Goal: Complete application form: Complete application form

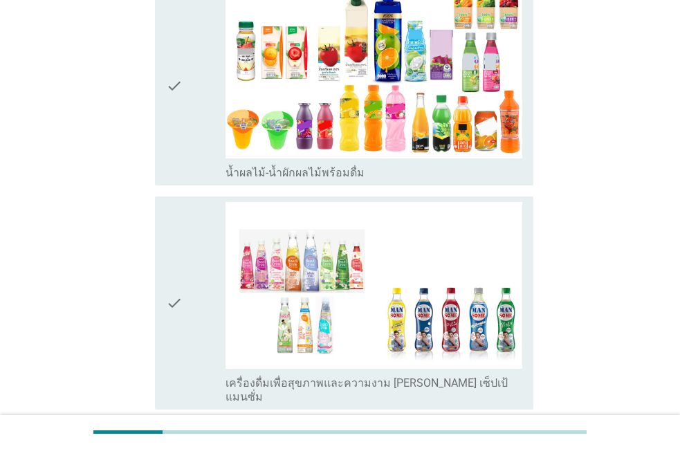
scroll to position [1801, 0]
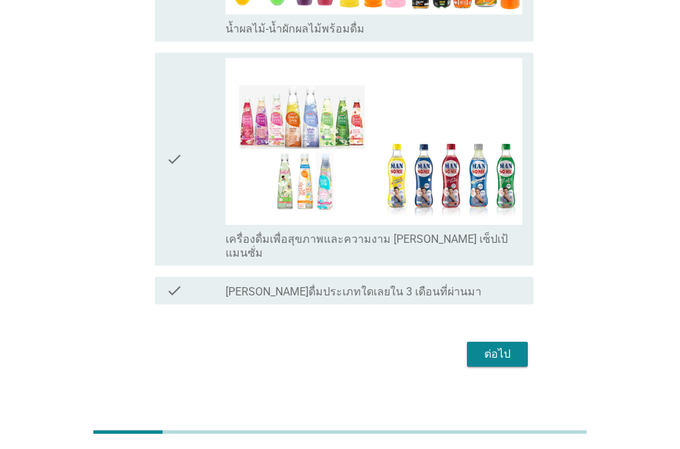
click at [484, 346] on div "ต่อไป" at bounding box center [497, 354] width 39 height 17
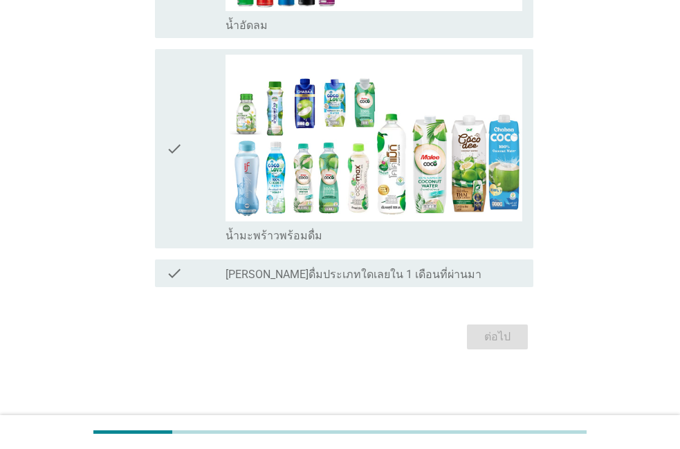
scroll to position [0, 0]
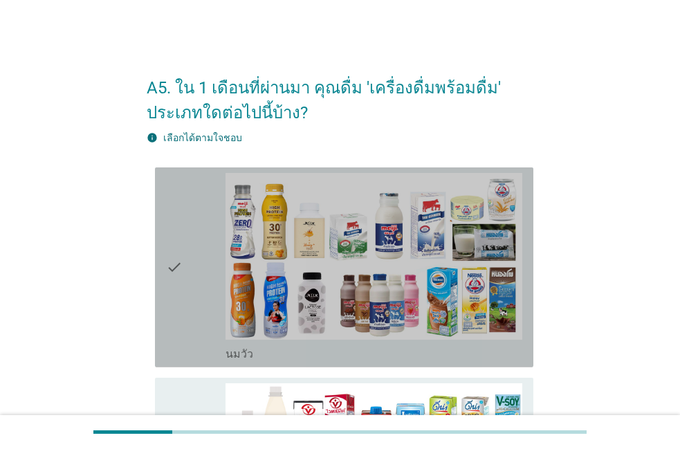
click at [198, 278] on div "check" at bounding box center [196, 267] width 60 height 189
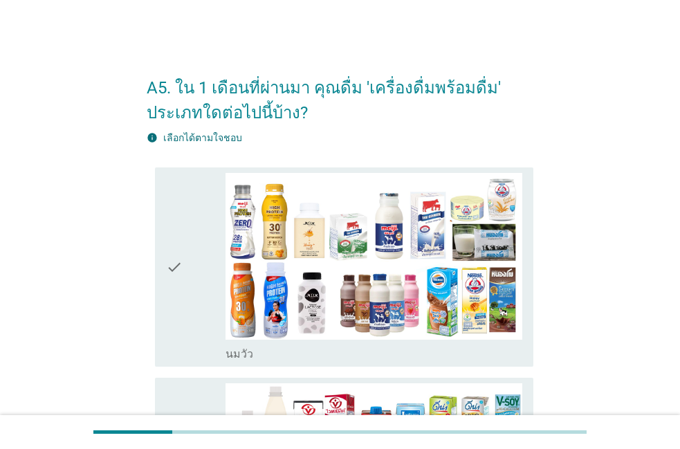
click at [177, 216] on icon "check" at bounding box center [174, 267] width 17 height 189
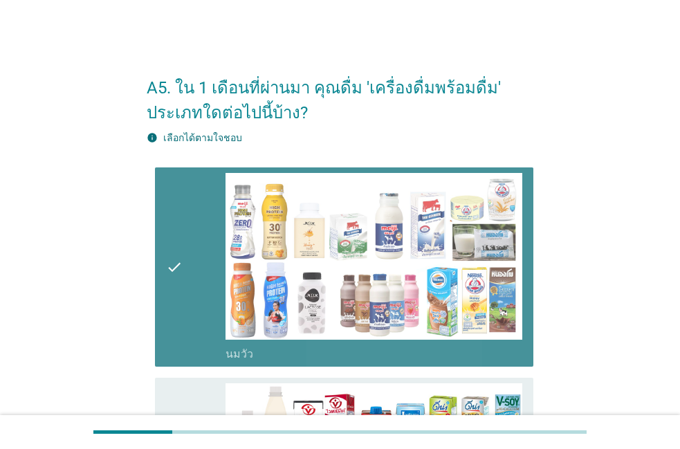
click at [177, 216] on icon "check" at bounding box center [174, 267] width 17 height 189
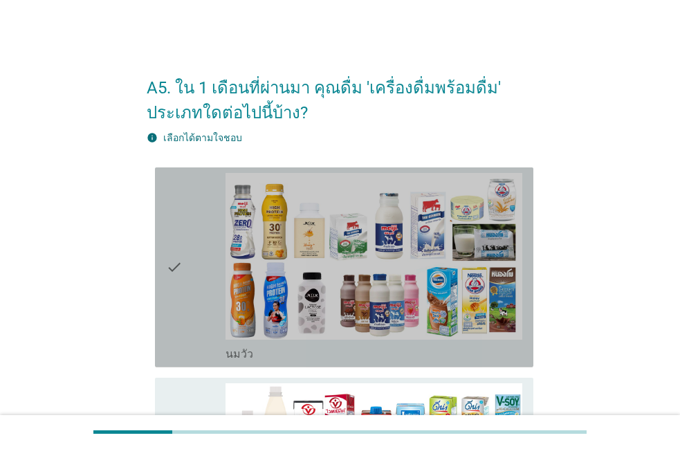
click at [182, 341] on icon "check" at bounding box center [174, 267] width 17 height 189
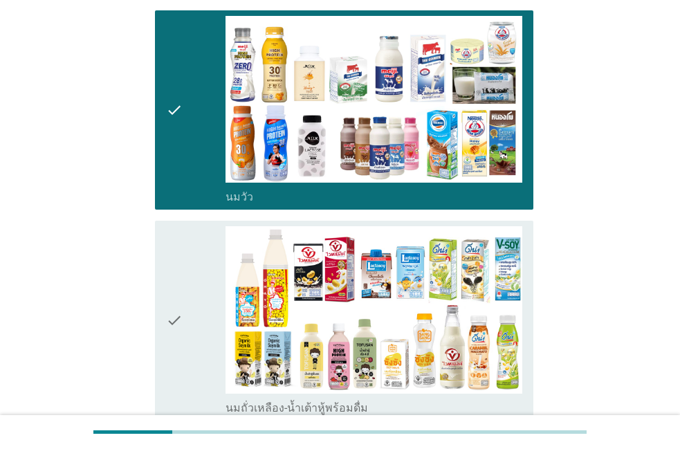
scroll to position [158, 0]
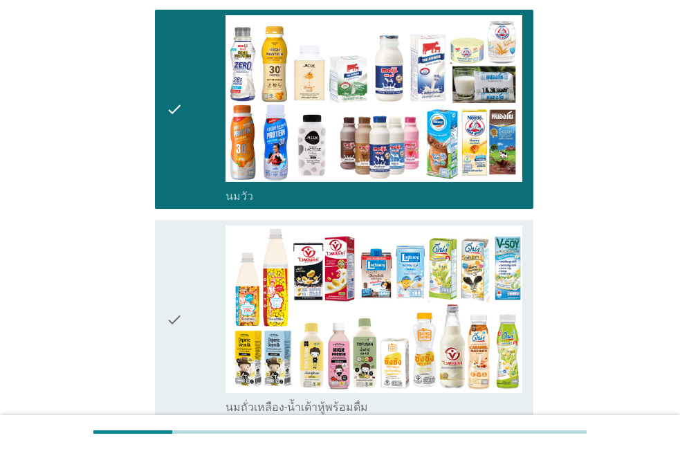
click at [182, 341] on icon "check" at bounding box center [174, 320] width 17 height 189
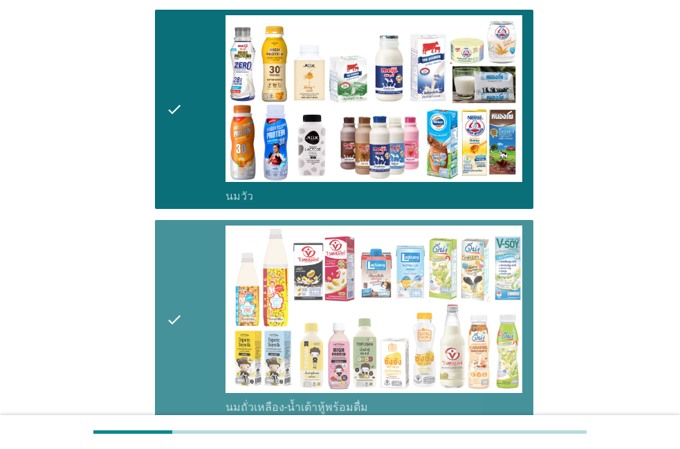
click at [182, 341] on icon "check" at bounding box center [174, 320] width 17 height 189
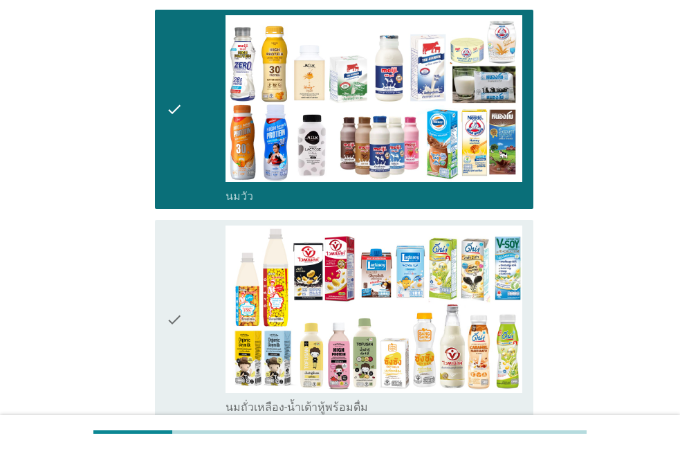
click at [182, 341] on icon "check" at bounding box center [174, 320] width 17 height 189
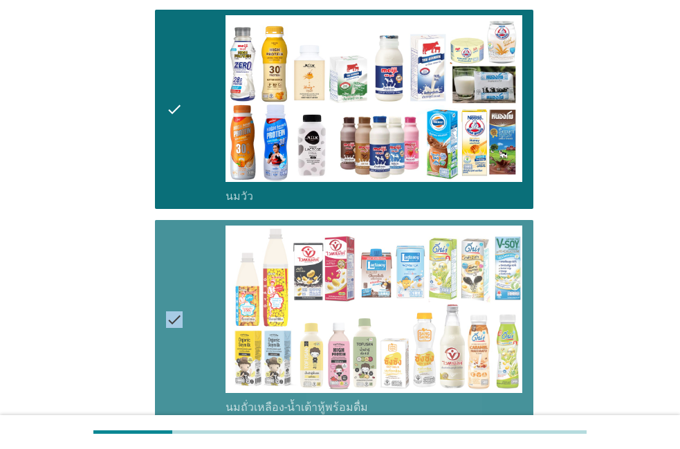
click at [182, 341] on icon "check" at bounding box center [174, 320] width 17 height 189
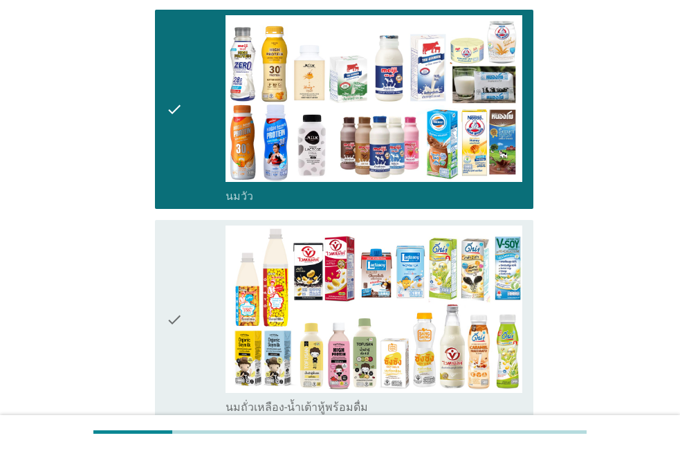
click at [182, 341] on icon "check" at bounding box center [174, 320] width 17 height 189
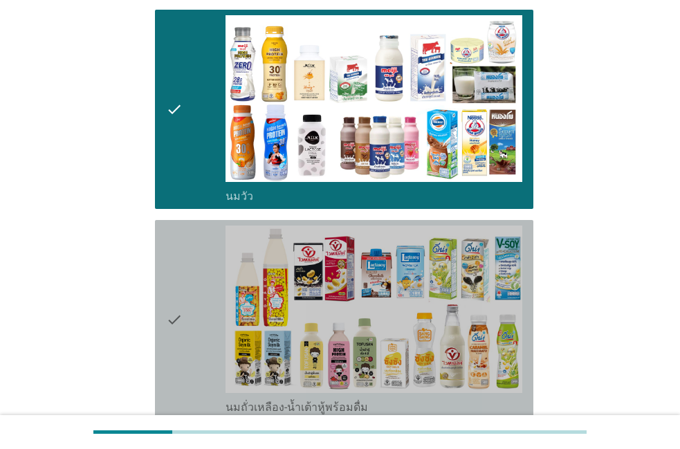
click at [201, 372] on div "check" at bounding box center [196, 320] width 60 height 189
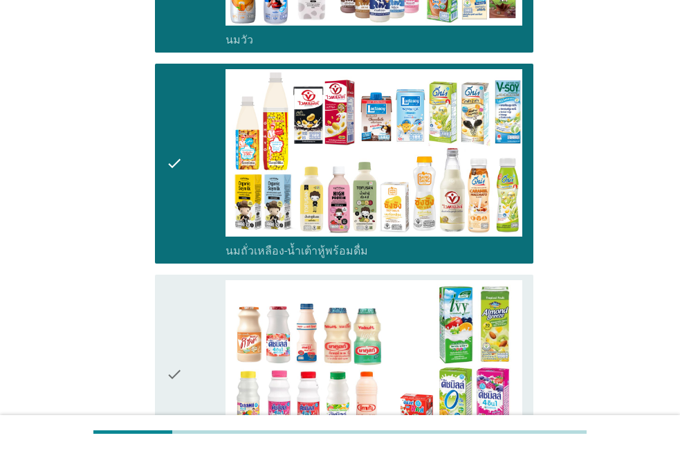
scroll to position [316, 0]
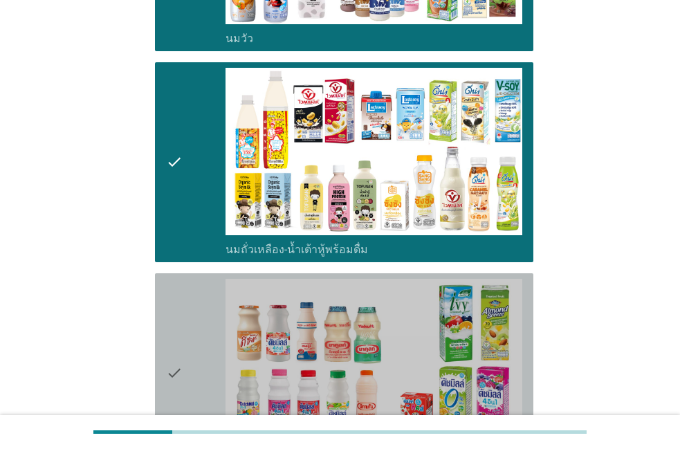
click at [201, 372] on div "check" at bounding box center [196, 373] width 60 height 189
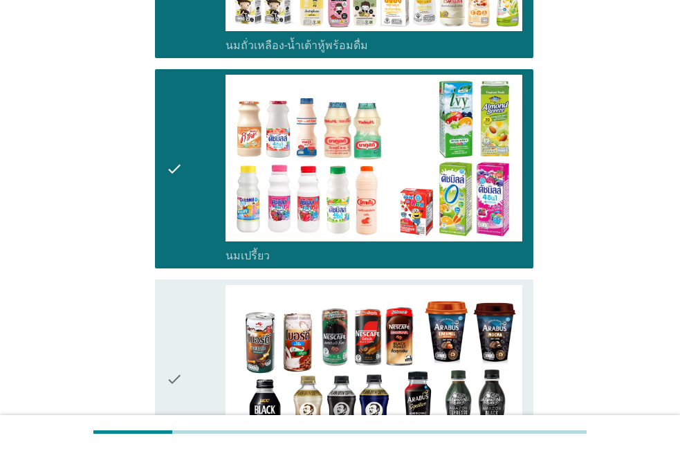
scroll to position [552, 0]
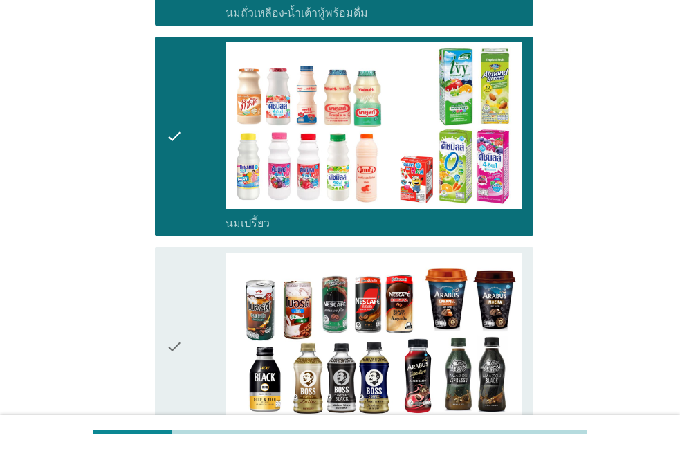
click at [201, 372] on div "check" at bounding box center [196, 347] width 60 height 189
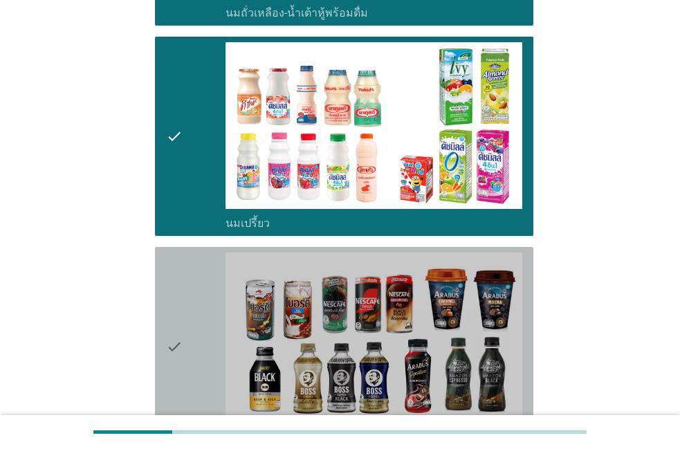
click at [201, 372] on div "check" at bounding box center [196, 347] width 60 height 189
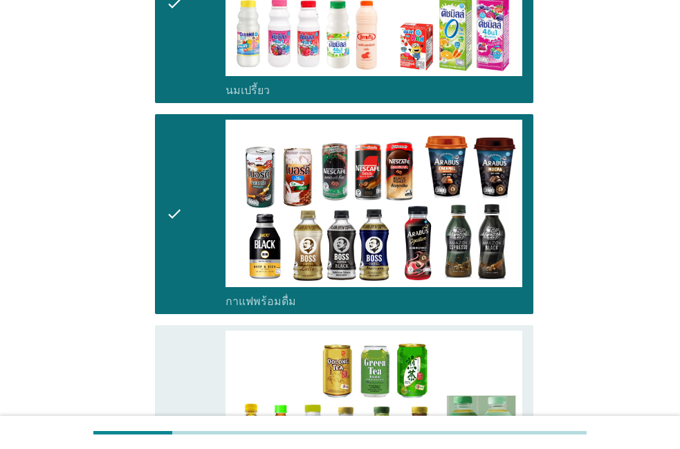
scroll to position [710, 0]
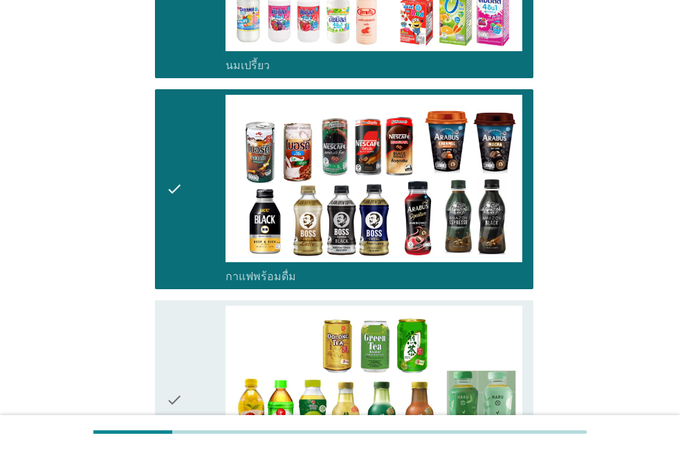
click at [201, 372] on div "check" at bounding box center [196, 400] width 60 height 189
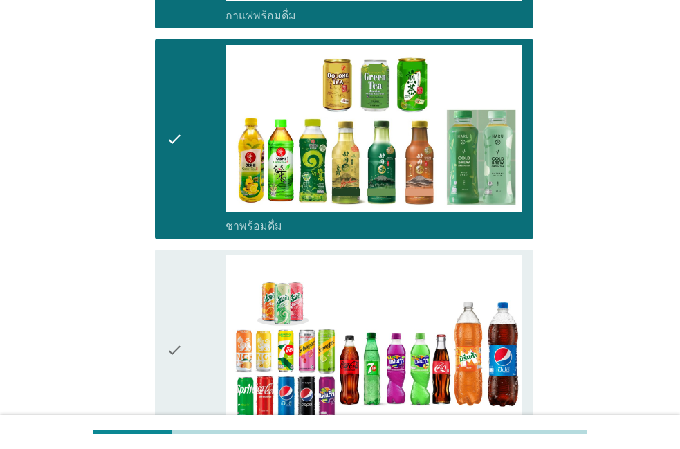
scroll to position [947, 0]
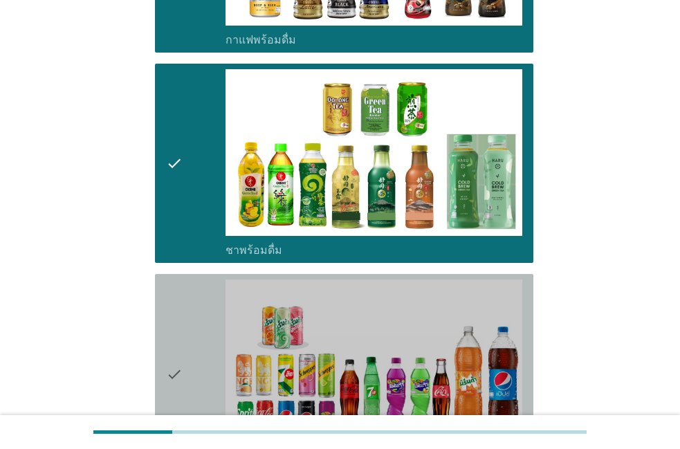
click at [201, 372] on div "check" at bounding box center [196, 374] width 60 height 189
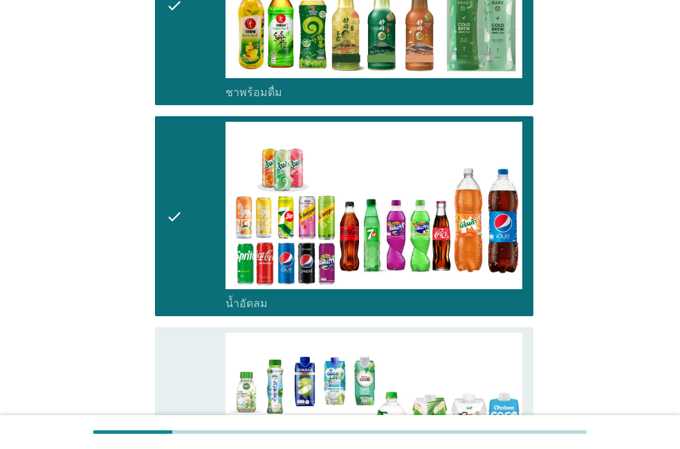
scroll to position [1184, 0]
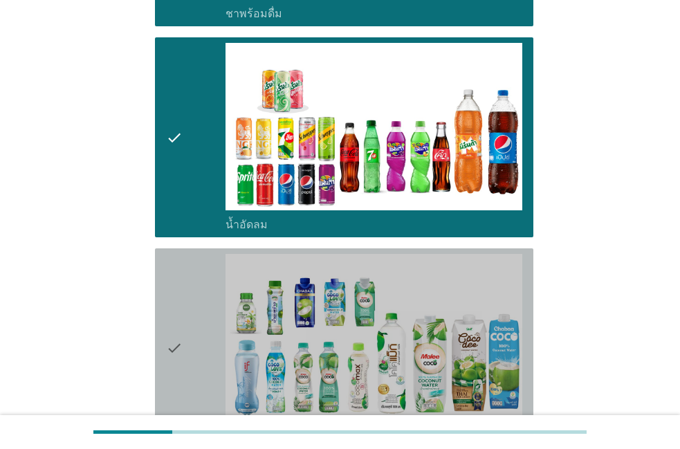
click at [198, 345] on div "check" at bounding box center [196, 348] width 60 height 189
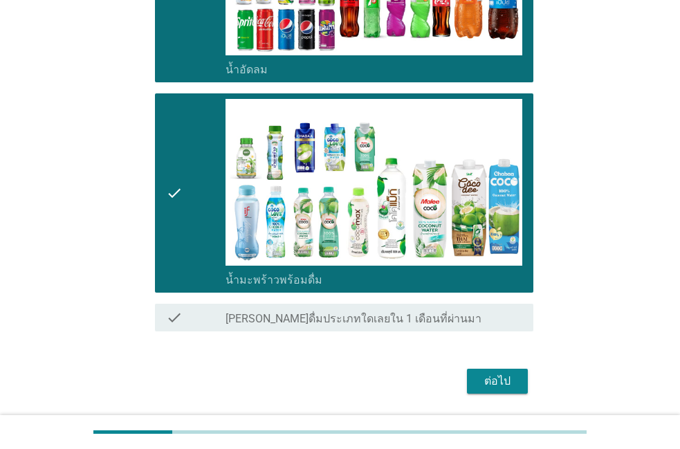
scroll to position [1342, 0]
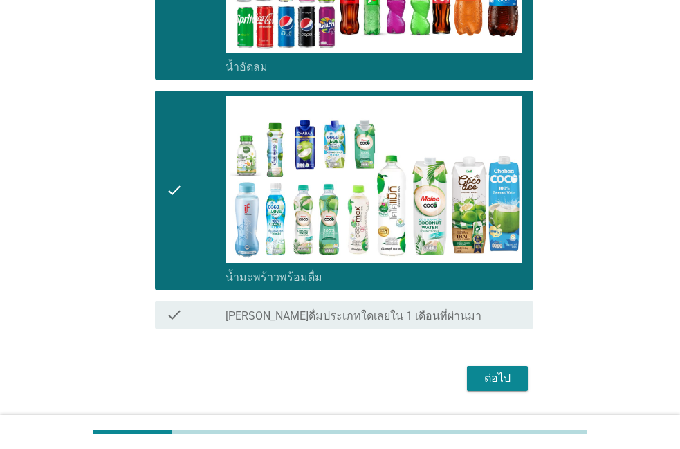
click at [476, 388] on button "ต่อไป" at bounding box center [497, 378] width 61 height 25
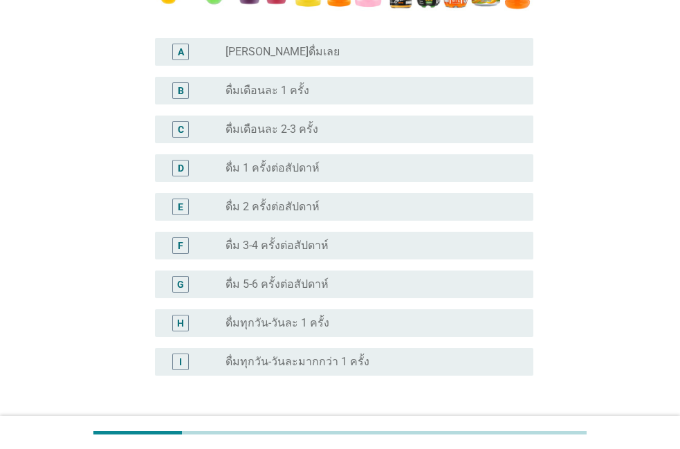
scroll to position [395, 0]
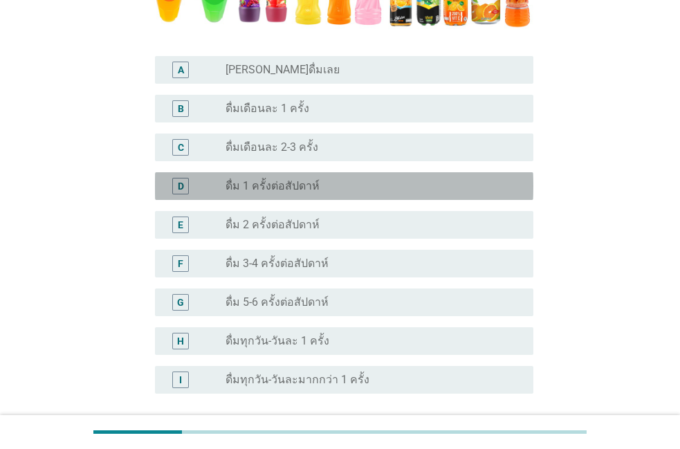
click at [354, 195] on div "radio_button_unchecked ดื่ม 1 ครั้งต่อสัปดาห์" at bounding box center [374, 186] width 297 height 17
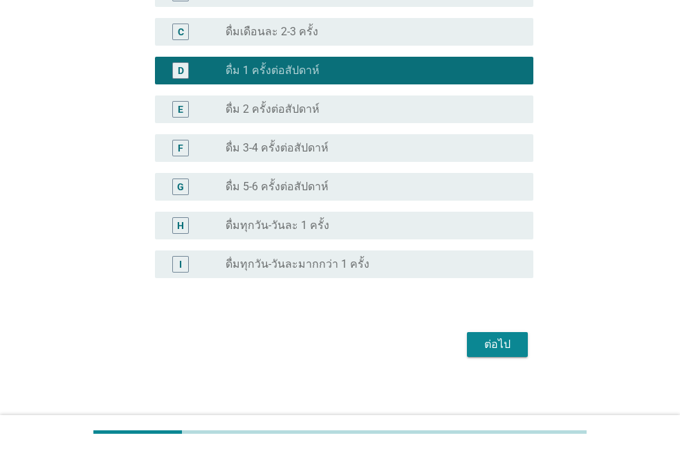
scroll to position [518, 0]
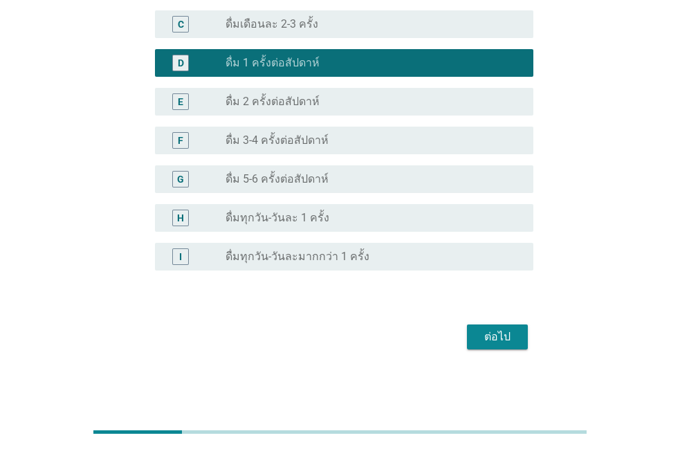
click at [483, 345] on div "ต่อไป" at bounding box center [497, 337] width 39 height 17
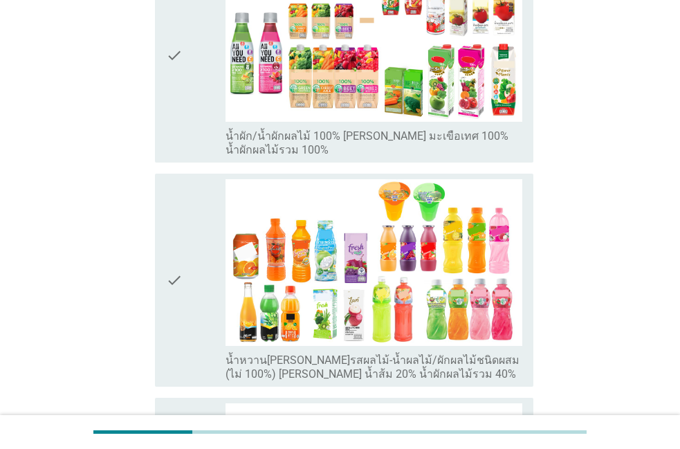
scroll to position [0, 0]
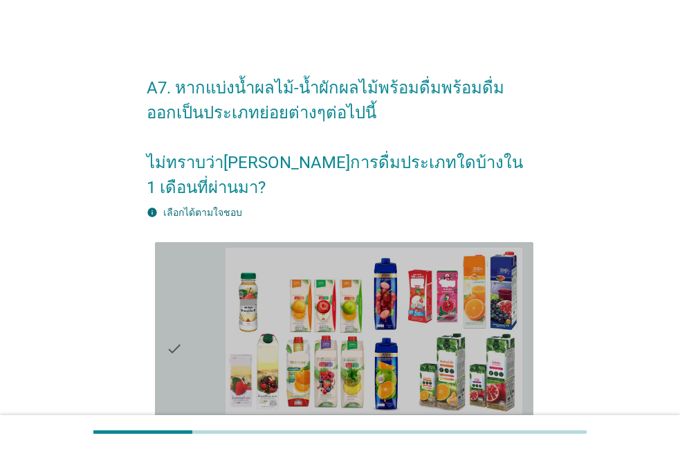
click at [178, 332] on icon "check" at bounding box center [174, 349] width 17 height 203
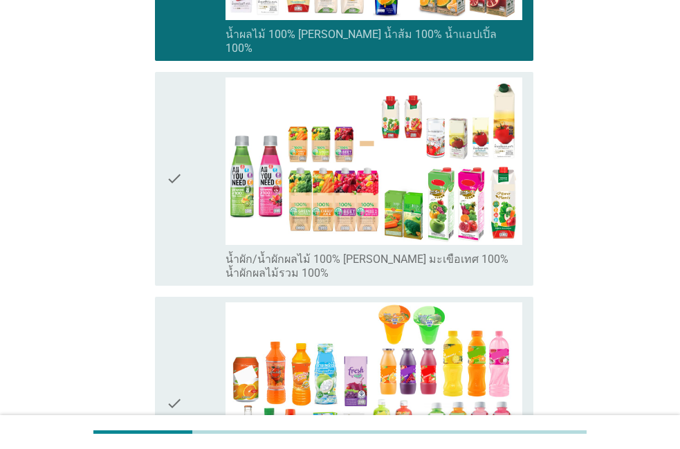
scroll to position [474, 0]
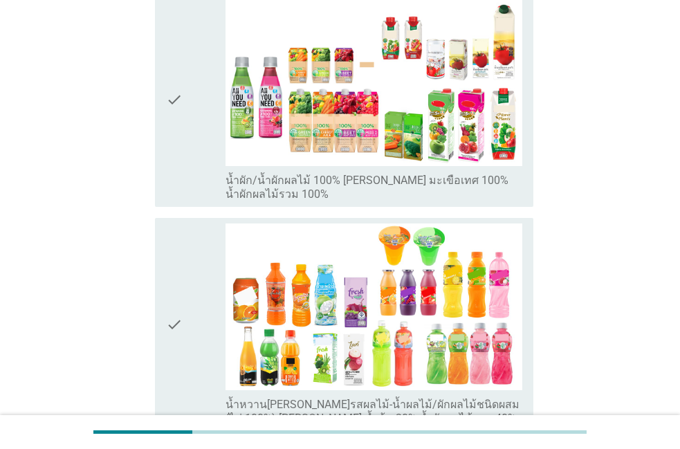
click at [181, 336] on icon "check" at bounding box center [174, 325] width 17 height 203
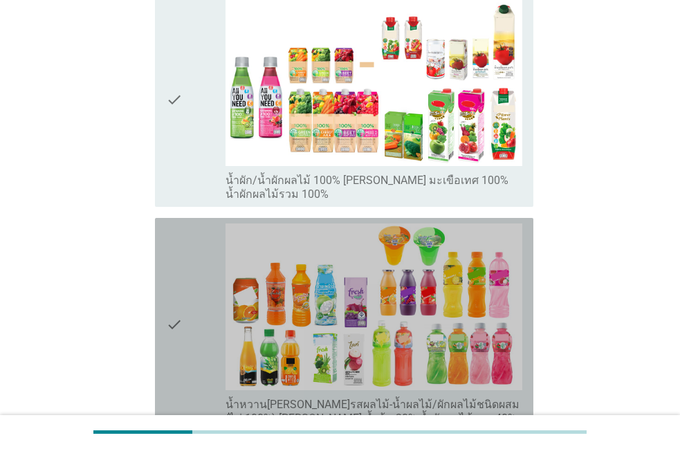
click at [181, 336] on icon "check" at bounding box center [174, 325] width 17 height 203
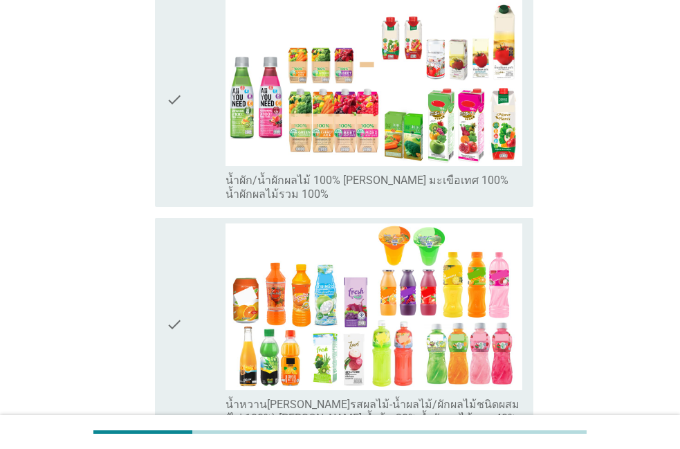
click at [181, 336] on icon "check" at bounding box center [174, 325] width 17 height 203
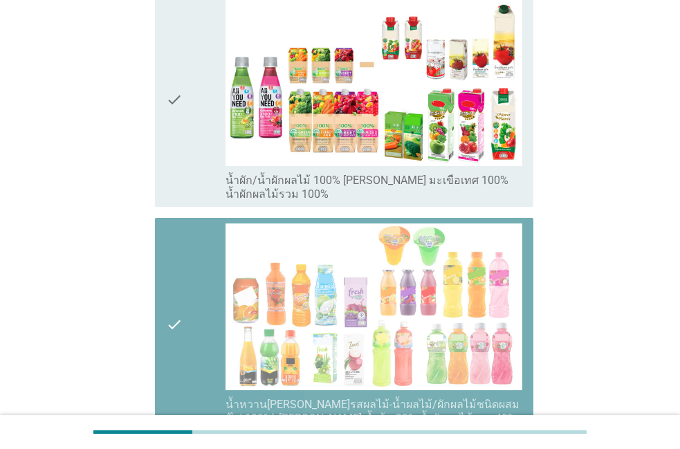
click at [181, 336] on icon "check" at bounding box center [174, 325] width 17 height 203
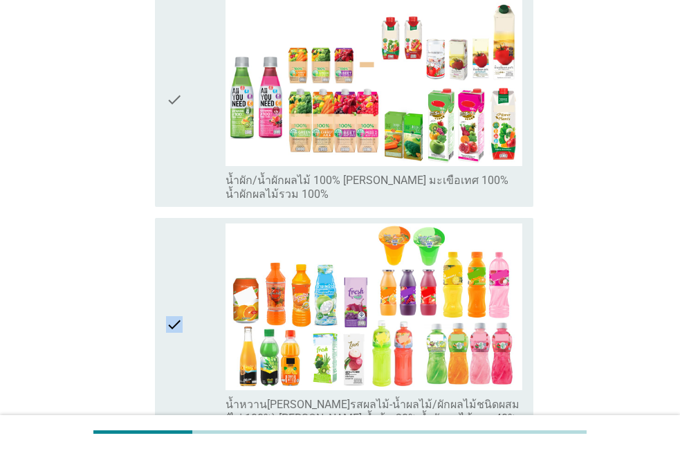
click at [181, 336] on icon "check" at bounding box center [174, 325] width 17 height 203
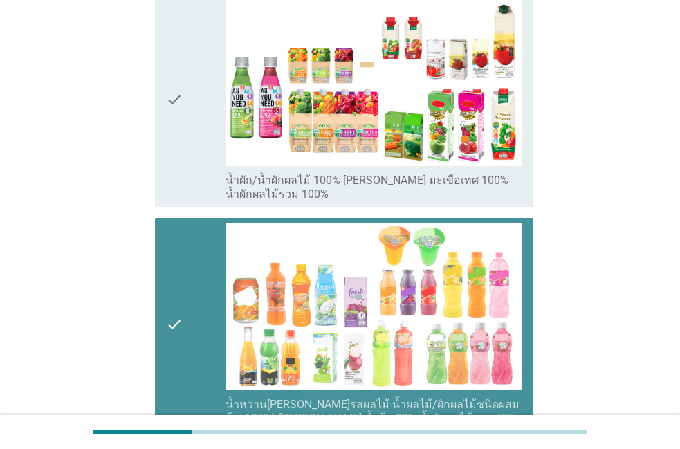
click at [181, 336] on icon "check" at bounding box center [174, 325] width 17 height 203
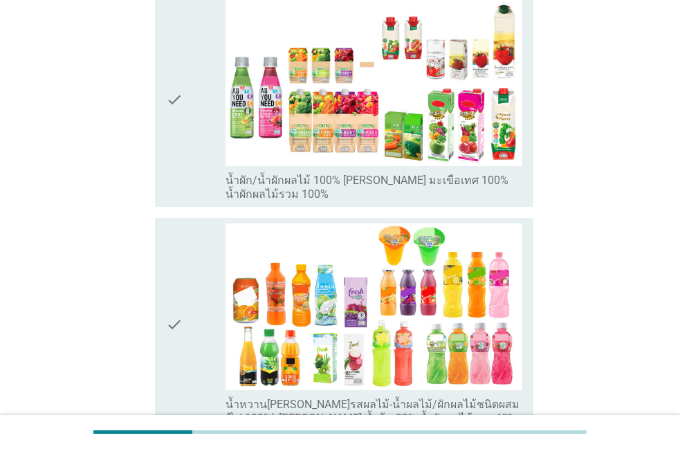
click at [181, 336] on icon "check" at bounding box center [174, 325] width 17 height 203
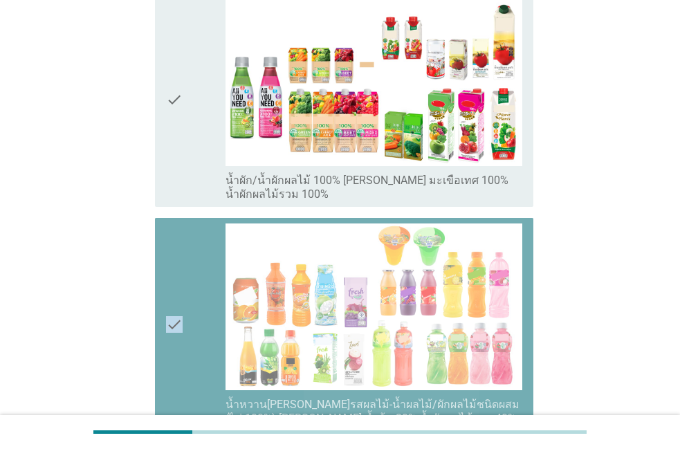
click at [181, 336] on icon "check" at bounding box center [174, 325] width 17 height 203
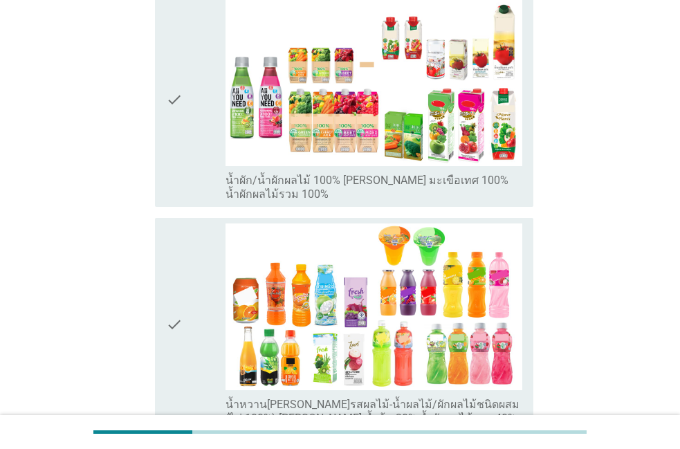
click at [204, 306] on div "check" at bounding box center [196, 325] width 60 height 203
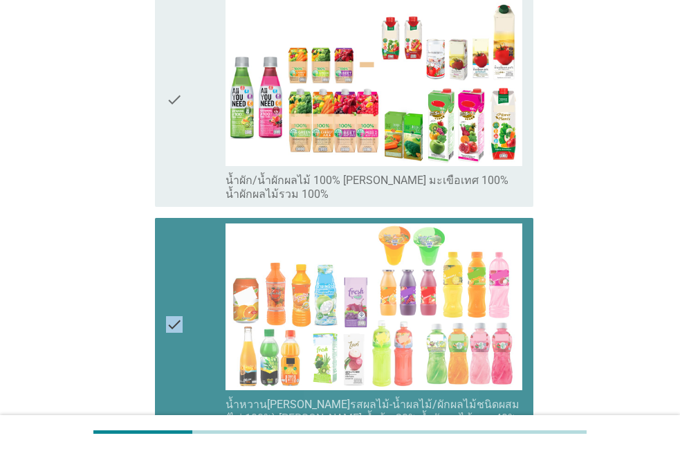
click at [204, 306] on div "check" at bounding box center [196, 325] width 60 height 203
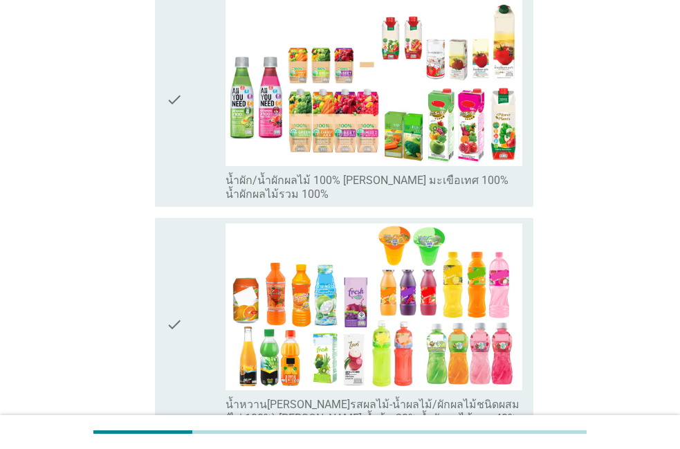
click at [181, 361] on icon "check" at bounding box center [174, 325] width 17 height 203
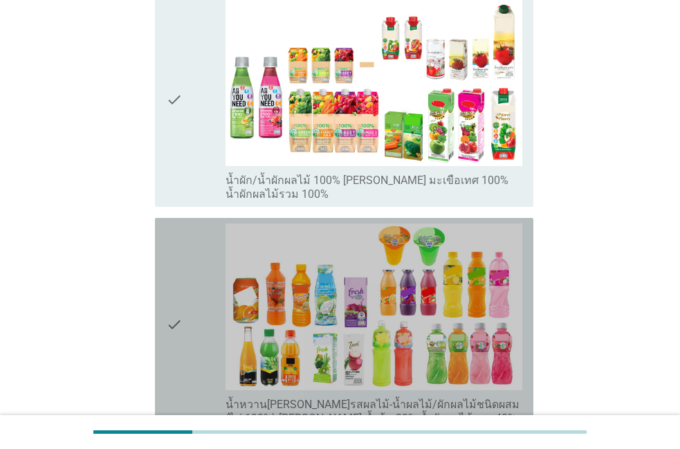
click at [173, 224] on icon "check" at bounding box center [174, 325] width 17 height 203
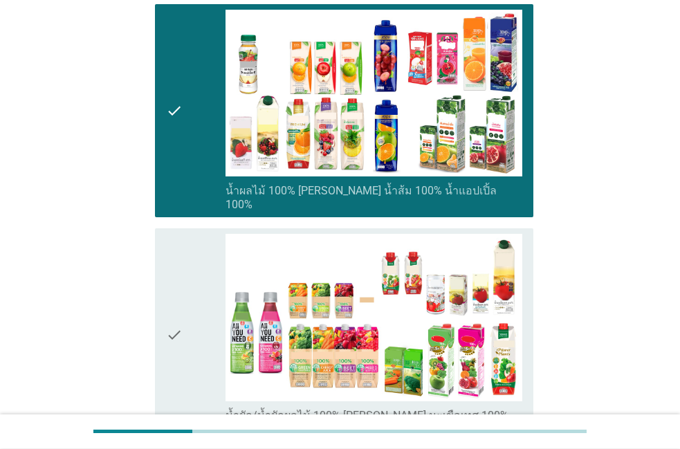
scroll to position [237, 0]
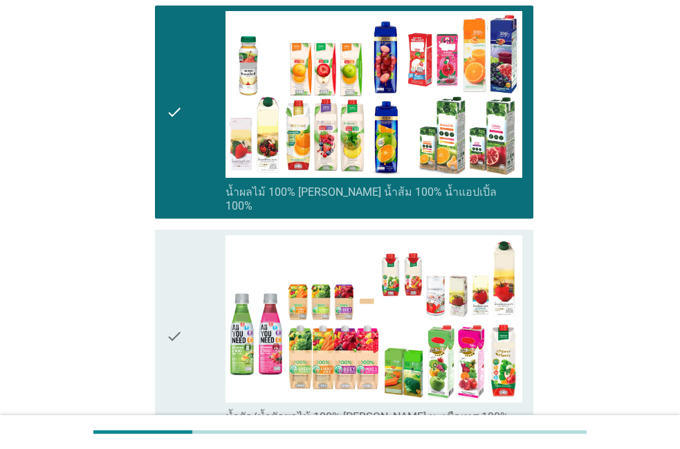
drag, startPoint x: 188, startPoint y: 117, endPoint x: 181, endPoint y: 129, distance: 14.3
click at [181, 129] on div "check" at bounding box center [196, 112] width 60 height 203
click at [181, 129] on icon "check" at bounding box center [174, 112] width 17 height 203
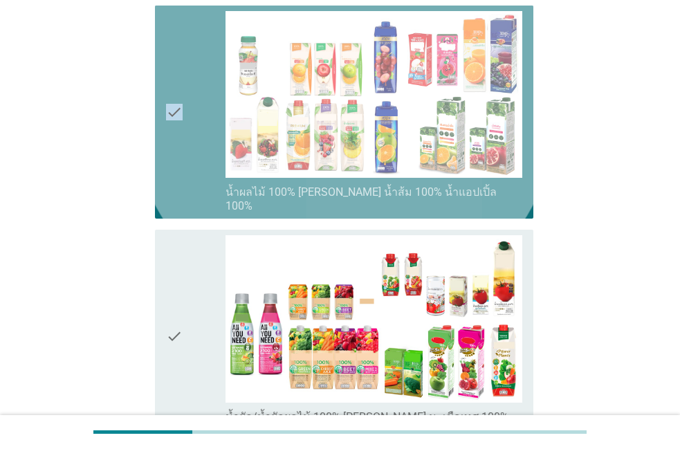
click at [181, 129] on icon "check" at bounding box center [174, 112] width 17 height 203
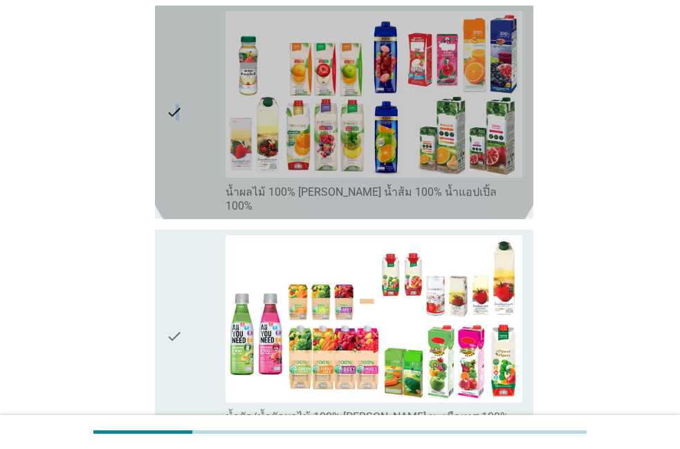
click at [177, 136] on icon "check" at bounding box center [174, 112] width 17 height 203
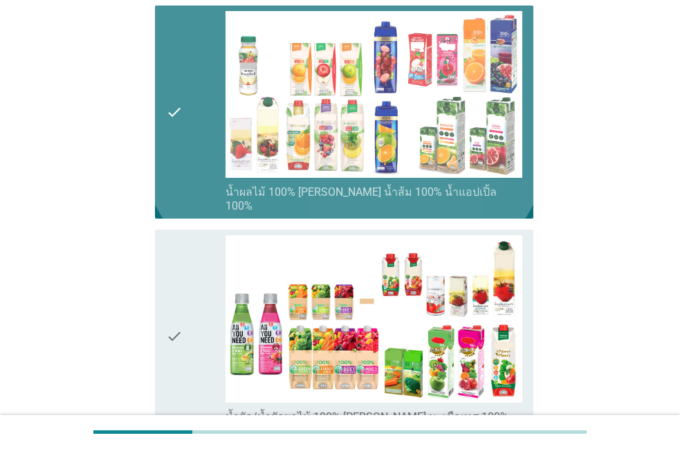
click at [177, 137] on icon "check" at bounding box center [174, 112] width 17 height 203
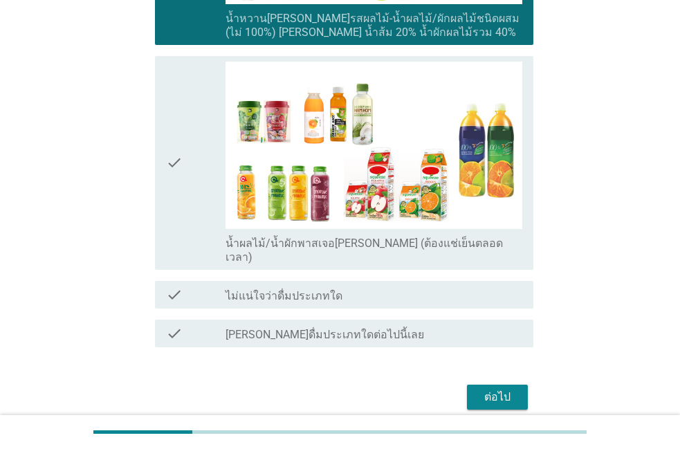
scroll to position [865, 0]
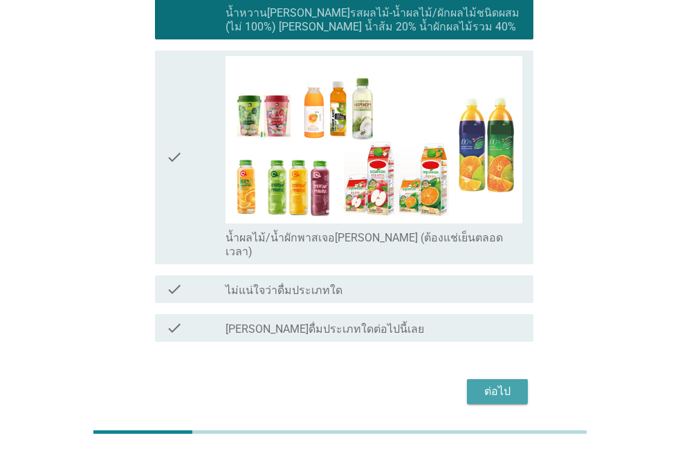
click at [508, 379] on button "ต่อไป" at bounding box center [497, 391] width 61 height 25
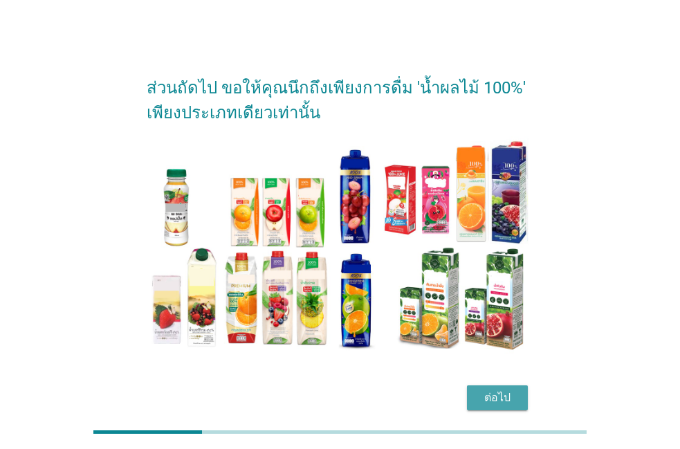
click at [473, 407] on button "ต่อไป" at bounding box center [497, 398] width 61 height 25
click at [473, 407] on div "ต่อไป" at bounding box center [340, 397] width 387 height 33
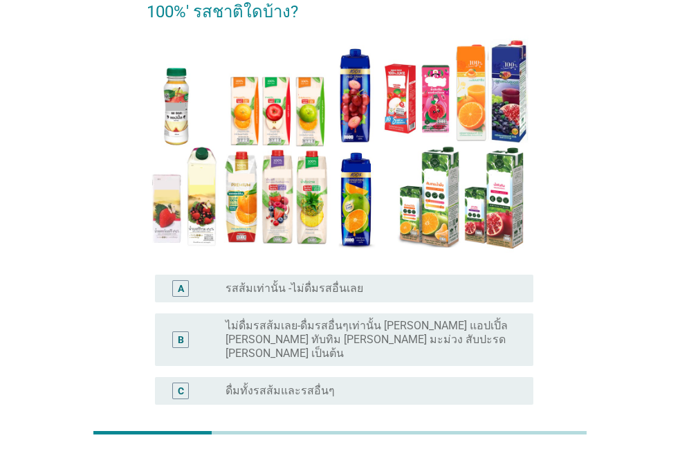
scroll to position [79, 0]
